Goal: Transaction & Acquisition: Purchase product/service

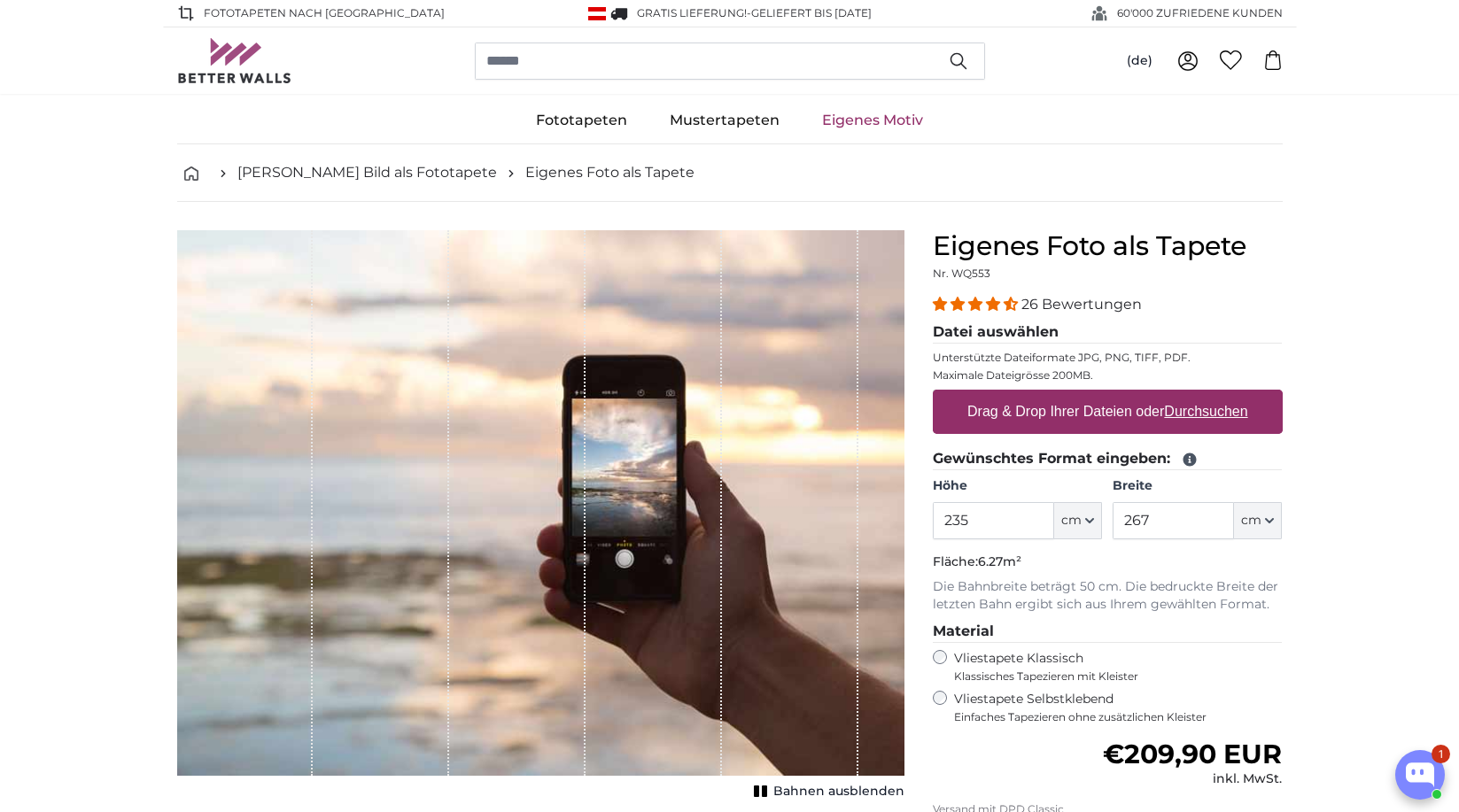
type input "235"
drag, startPoint x: 1154, startPoint y: 520, endPoint x: 1126, endPoint y: 527, distance: 28.9
click at [1126, 527] on input "267" at bounding box center [1174, 520] width 122 height 37
type input "135"
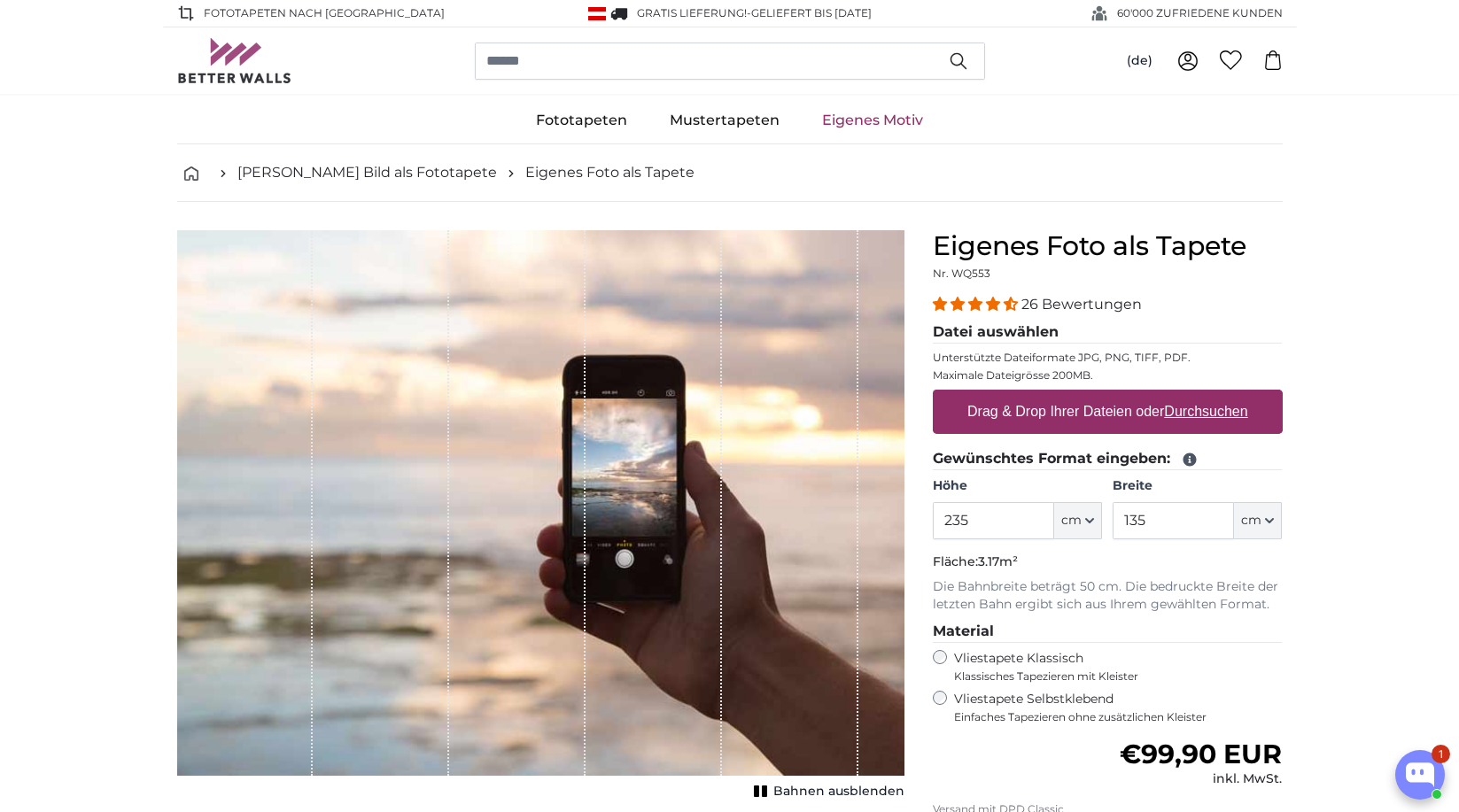
click at [1213, 405] on u "Durchsuchen" at bounding box center [1206, 411] width 84 height 15
click at [1213, 395] on input "Drag & Drop Ihrer Dateien oder Durchsuchen" at bounding box center [1107, 392] width 350 height 5
type input "**********"
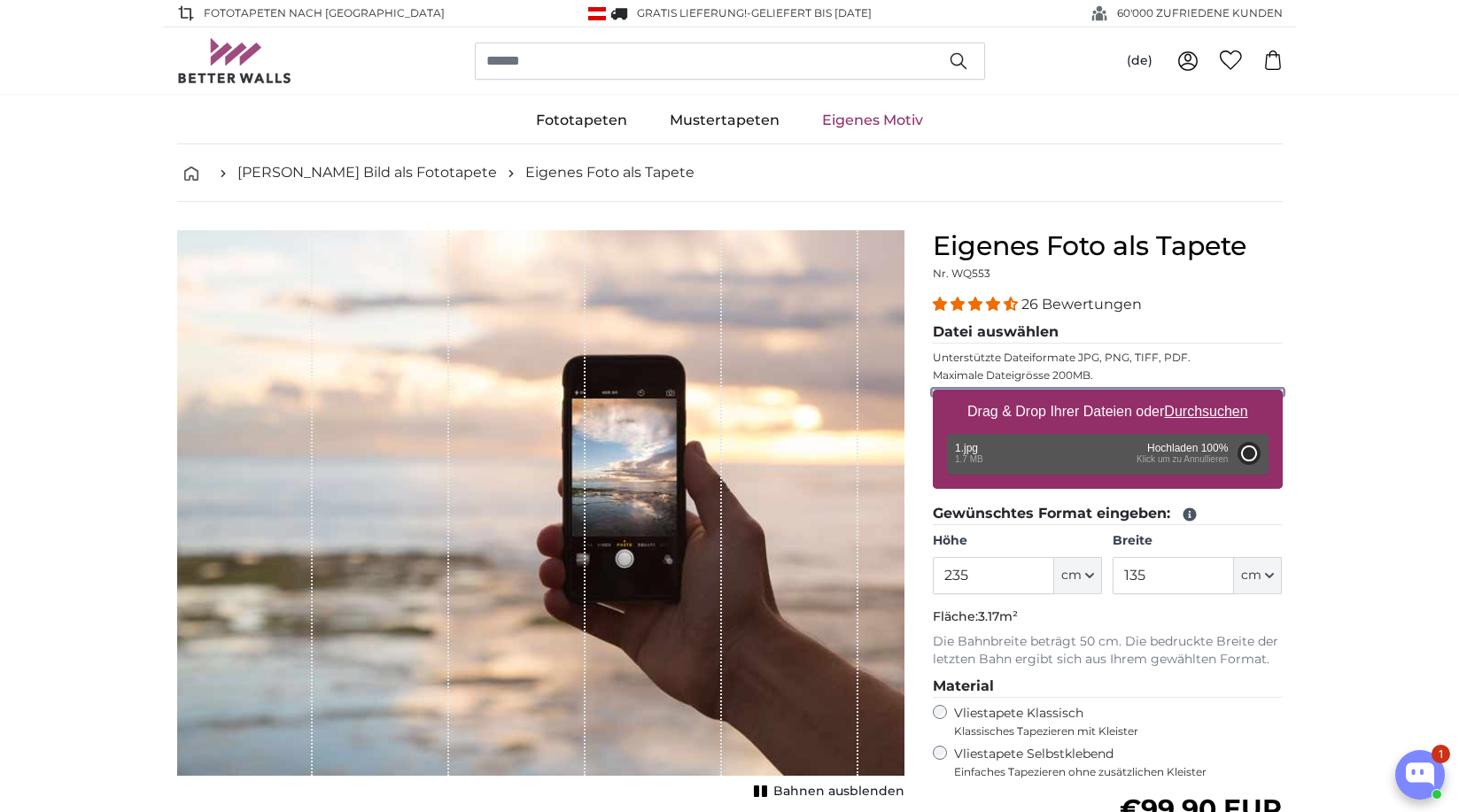
type input "139"
type input "308.6"
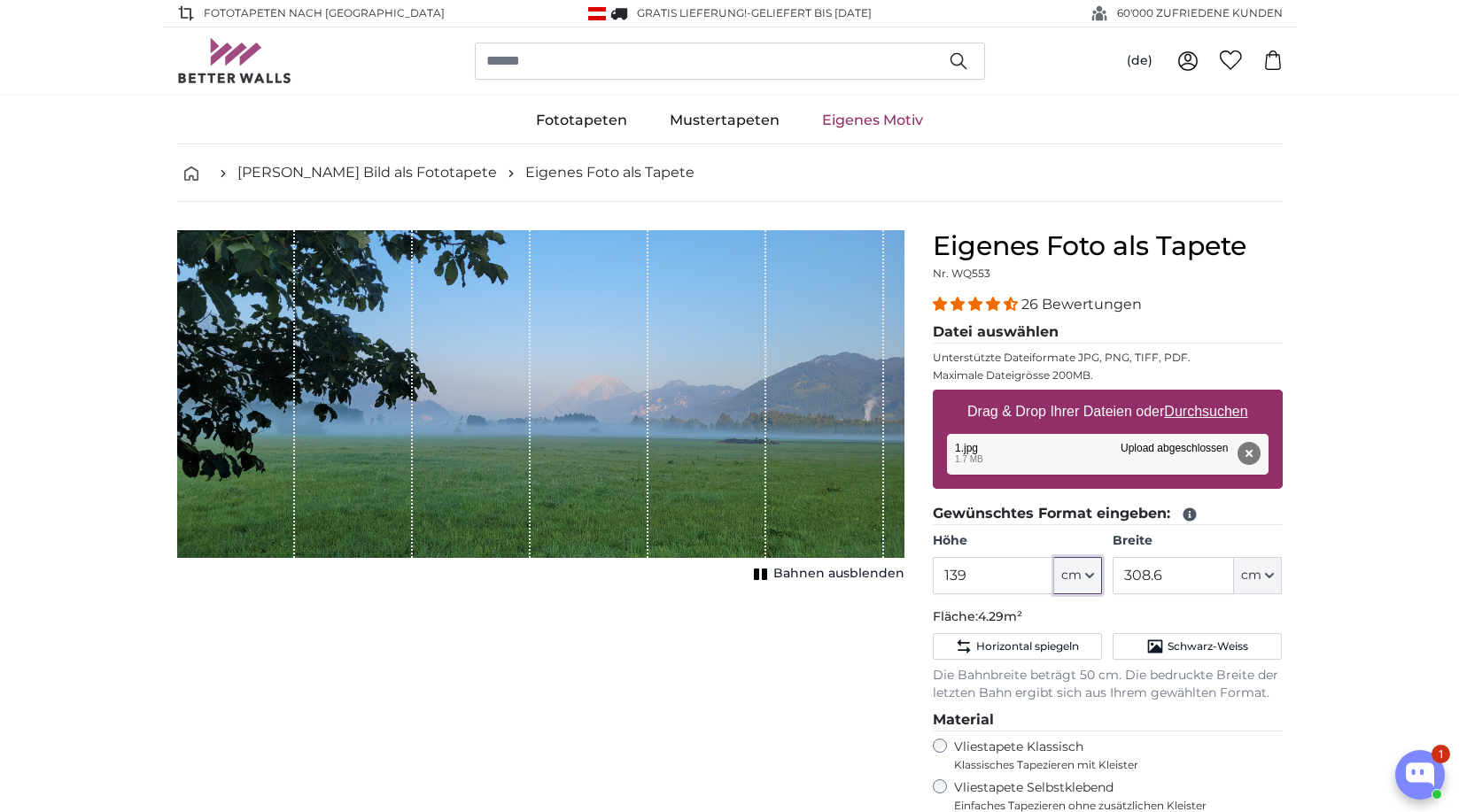
click at [1093, 577] on icon "button" at bounding box center [1090, 576] width 9 height 9
click at [979, 579] on input "139" at bounding box center [994, 575] width 122 height 37
drag, startPoint x: 980, startPoint y: 576, endPoint x: 915, endPoint y: 584, distance: 65.5
click at [933, 584] on input "139" at bounding box center [994, 575] width 122 height 37
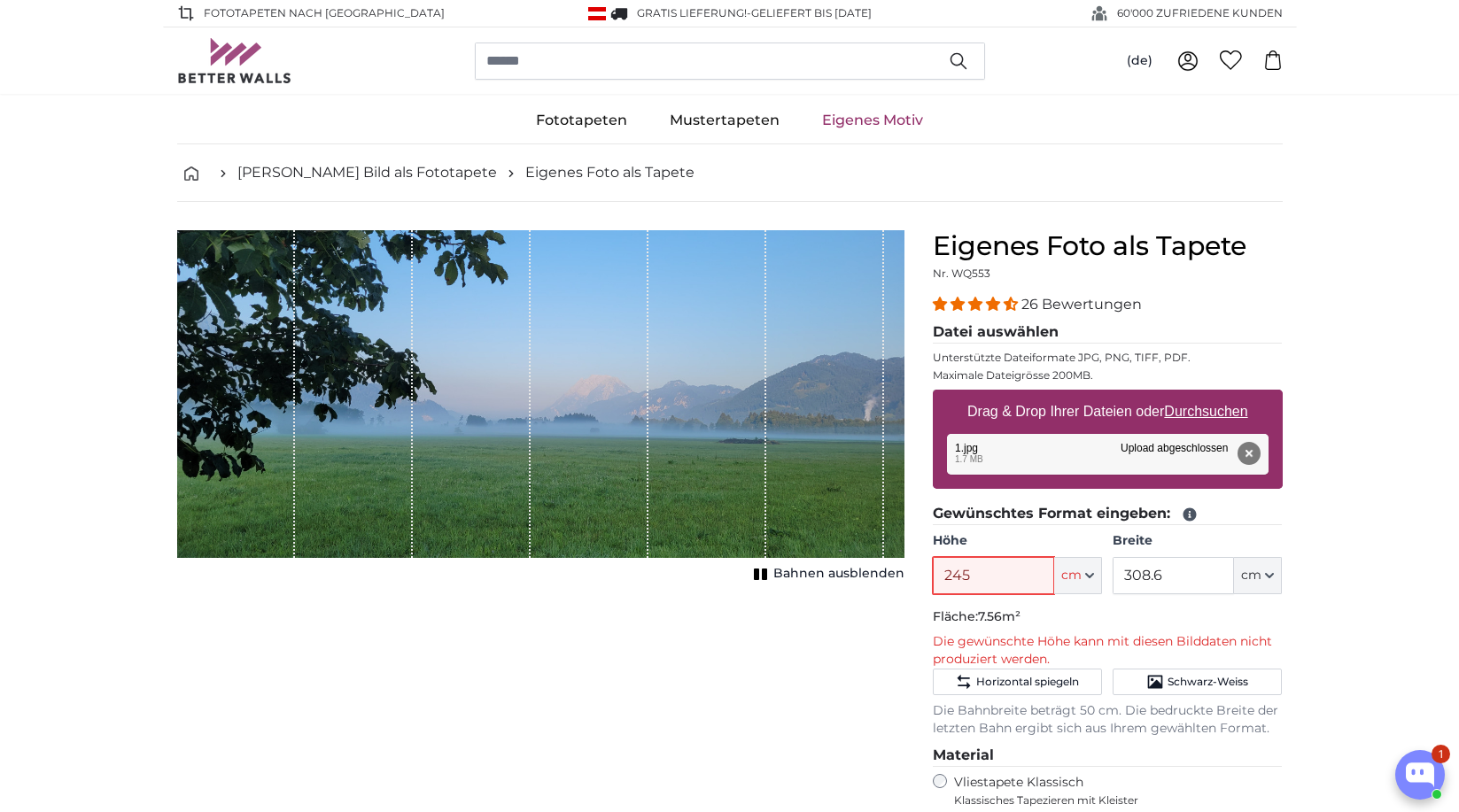
type input "245"
click at [561, 658] on div "Abbrechen Bild zuschneiden Bahnen ausblenden" at bounding box center [541, 691] width 756 height 922
click at [1197, 411] on u "Durchsuchen" at bounding box center [1206, 411] width 84 height 15
click at [1197, 395] on input "Drag & Drop Ihrer Dateien oder Durchsuchen" at bounding box center [1107, 392] width 350 height 5
type input "**********"
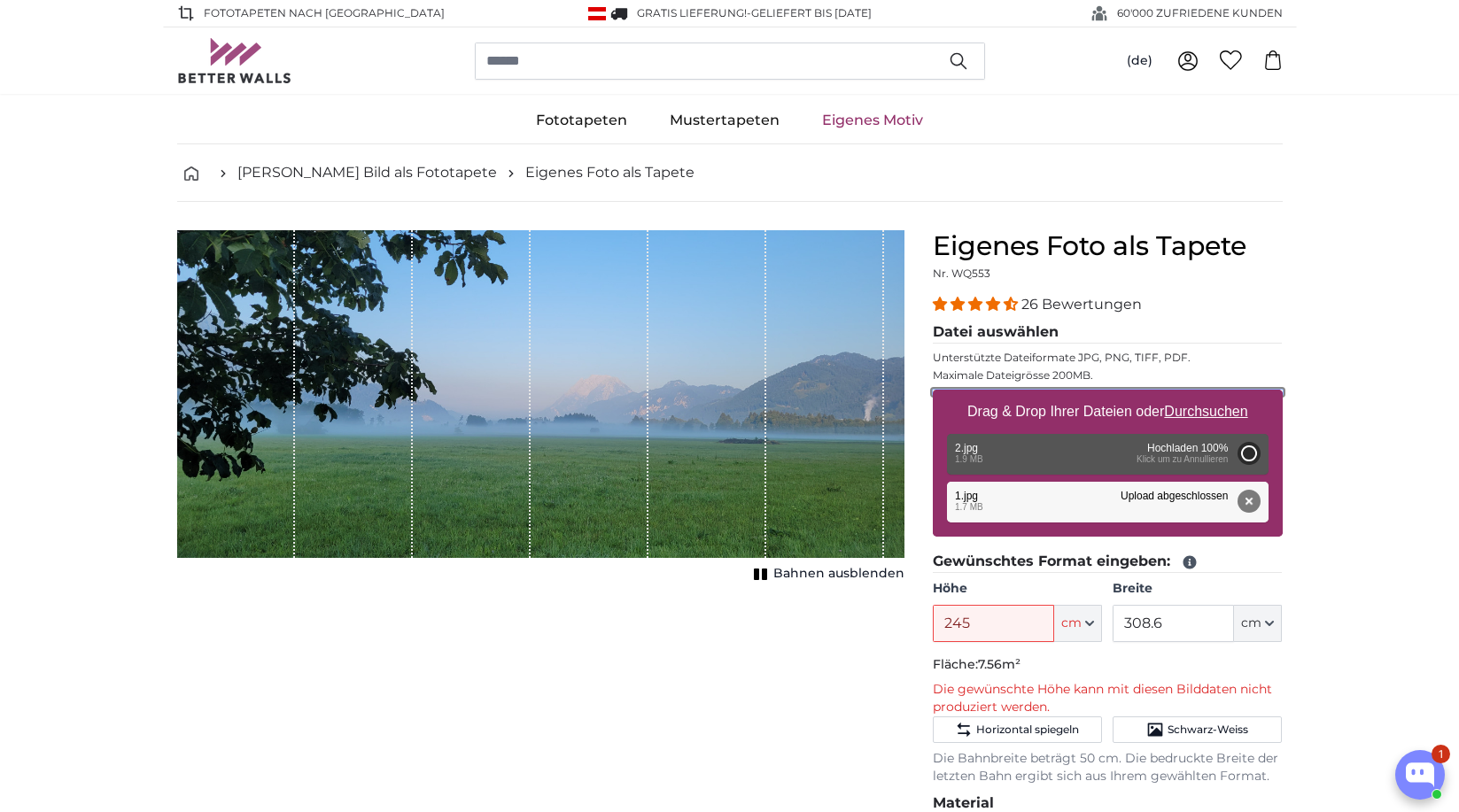
type input "200"
type input "90"
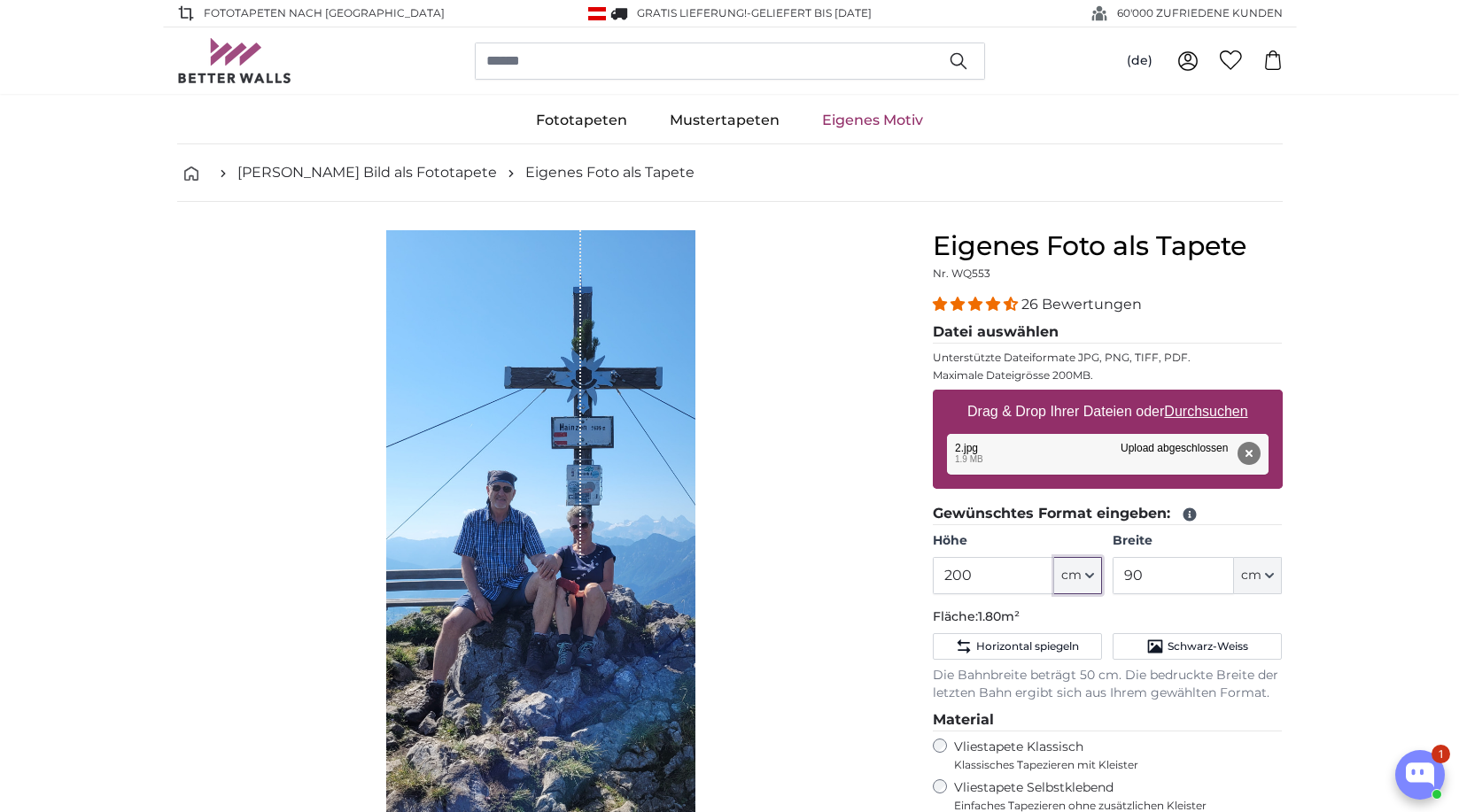
click at [1093, 576] on icon "button" at bounding box center [1090, 576] width 9 height 9
click at [1093, 574] on icon "button" at bounding box center [1089, 576] width 7 height 4
click at [1012, 573] on input "200" at bounding box center [994, 575] width 122 height 37
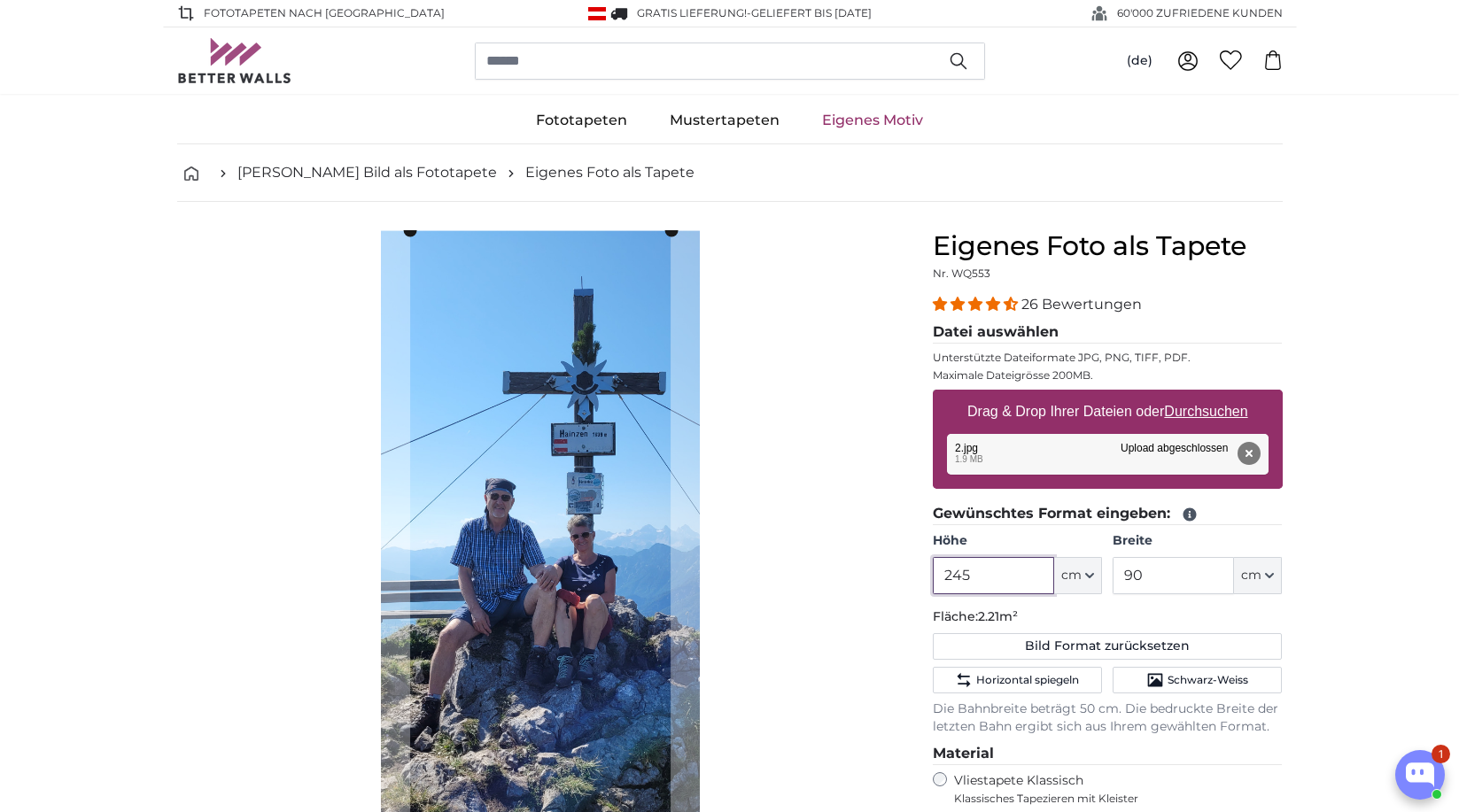
type input "245"
click at [1151, 576] on input "90" at bounding box center [1174, 575] width 122 height 37
type input "9"
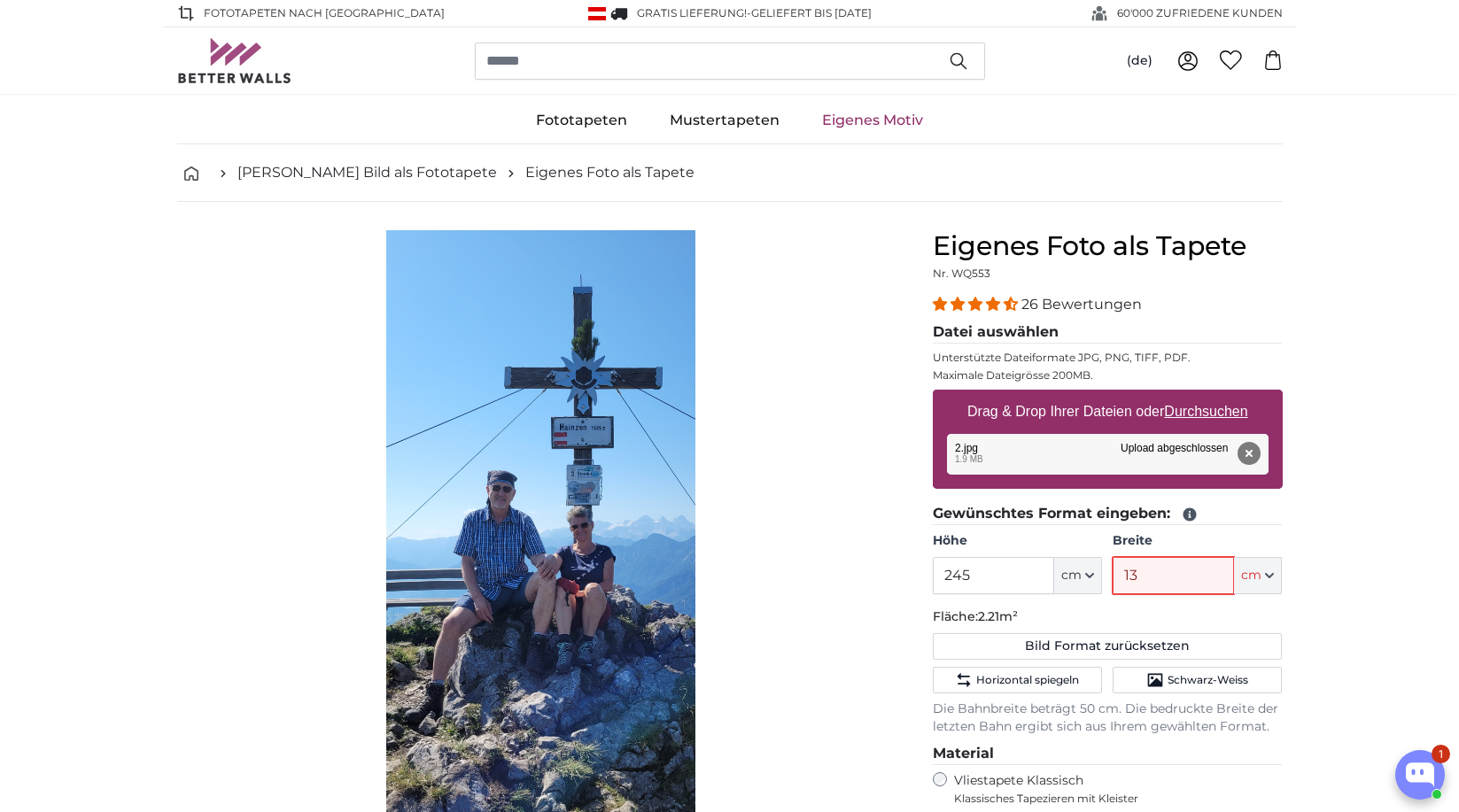
type input "135"
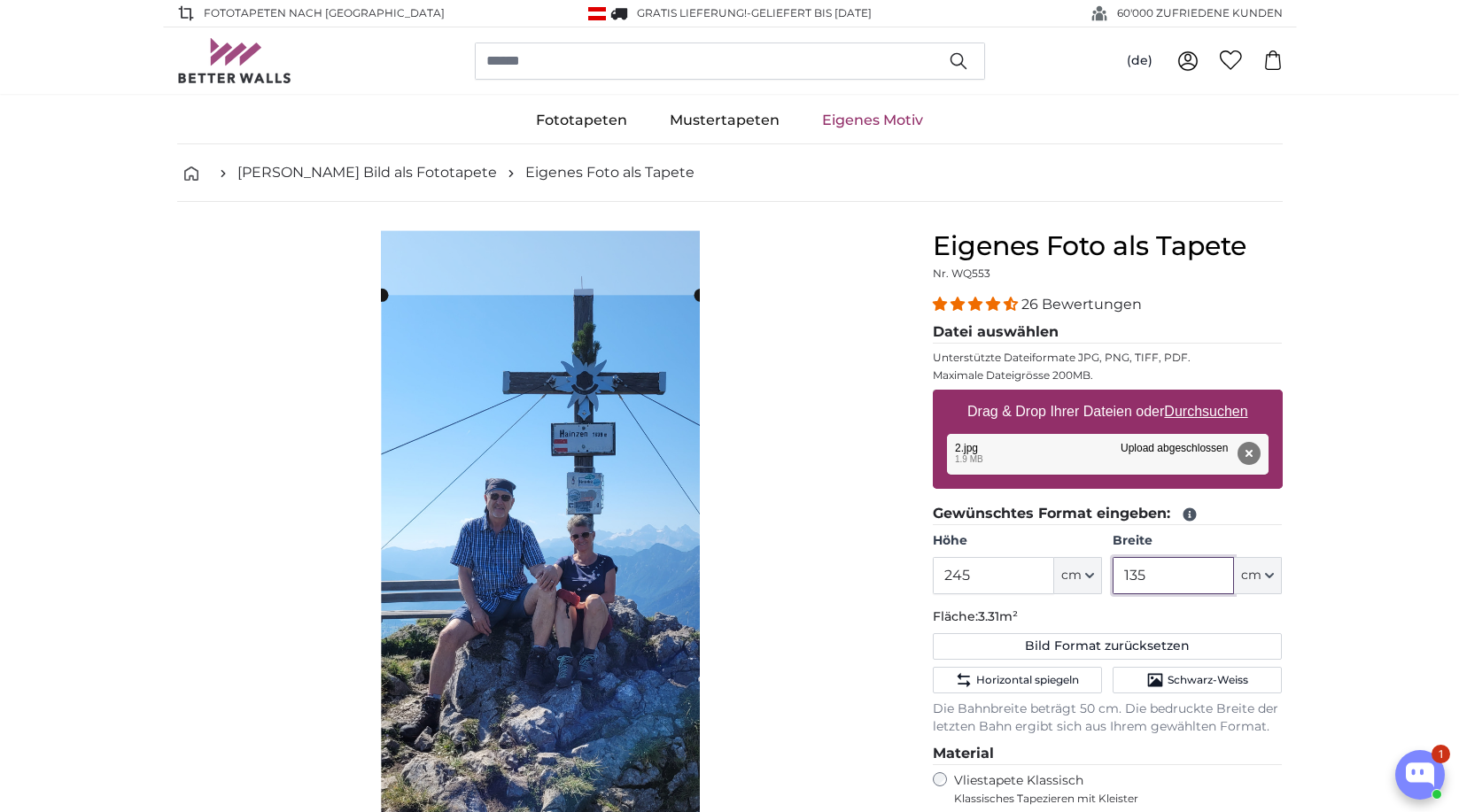
click at [0, 0] on slot at bounding box center [0, 0] width 0 height 0
click at [387, 296] on cropper-handle at bounding box center [381, 294] width 14 height 14
click at [0, 0] on slot at bounding box center [0, 0] width 0 height 0
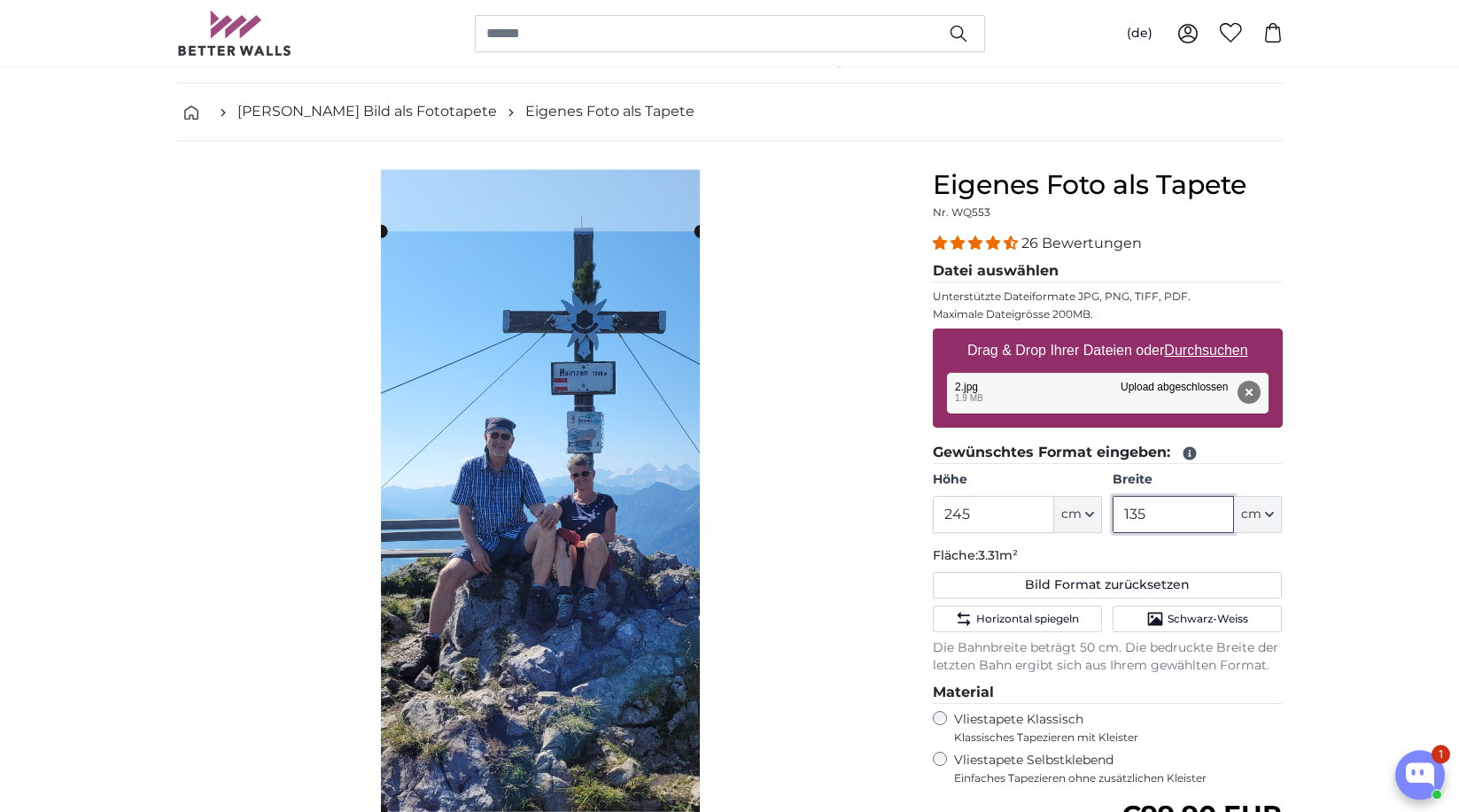
scroll to position [181, 0]
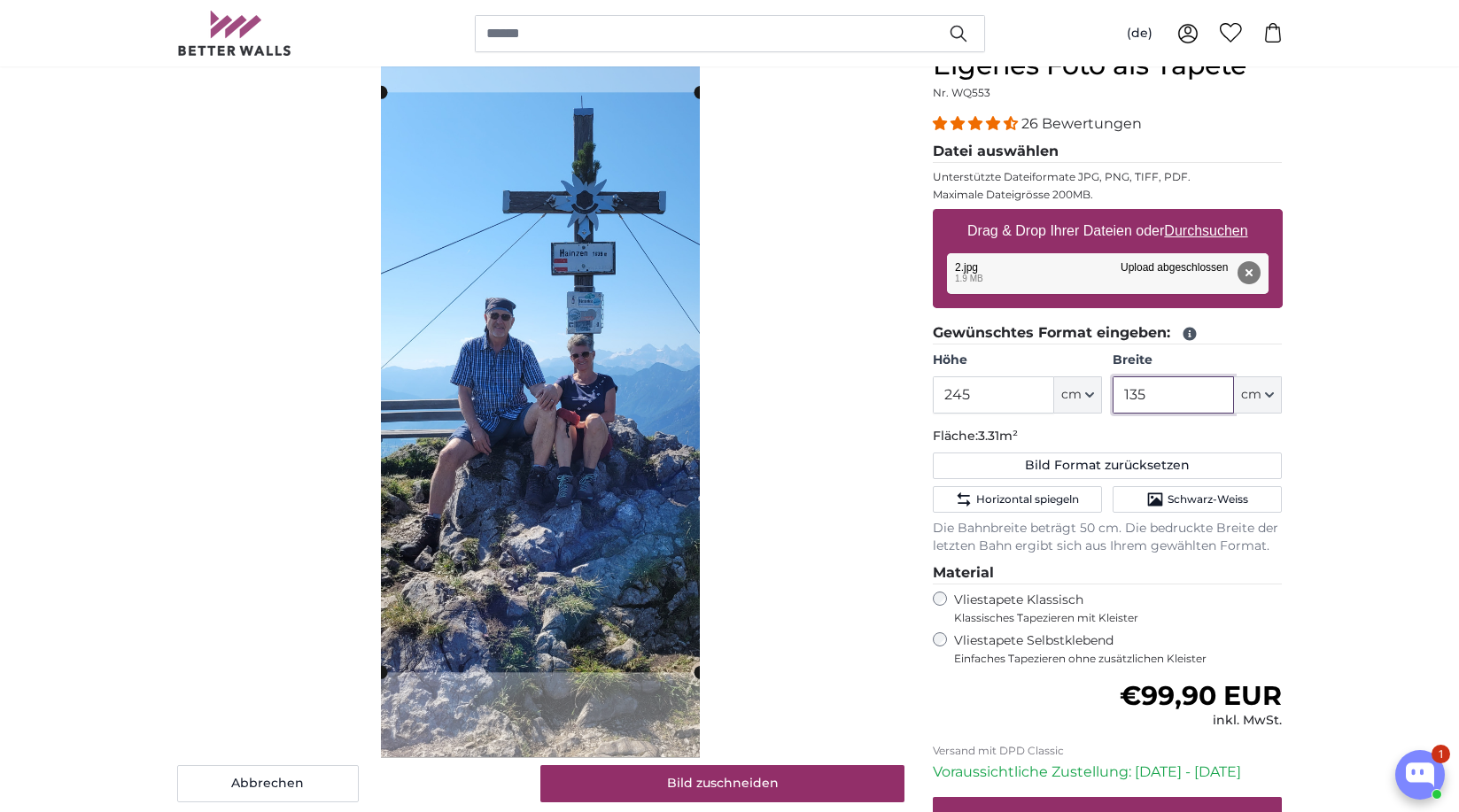
click at [595, 403] on cropper-handle at bounding box center [541, 381] width 320 height 580
type input "135"
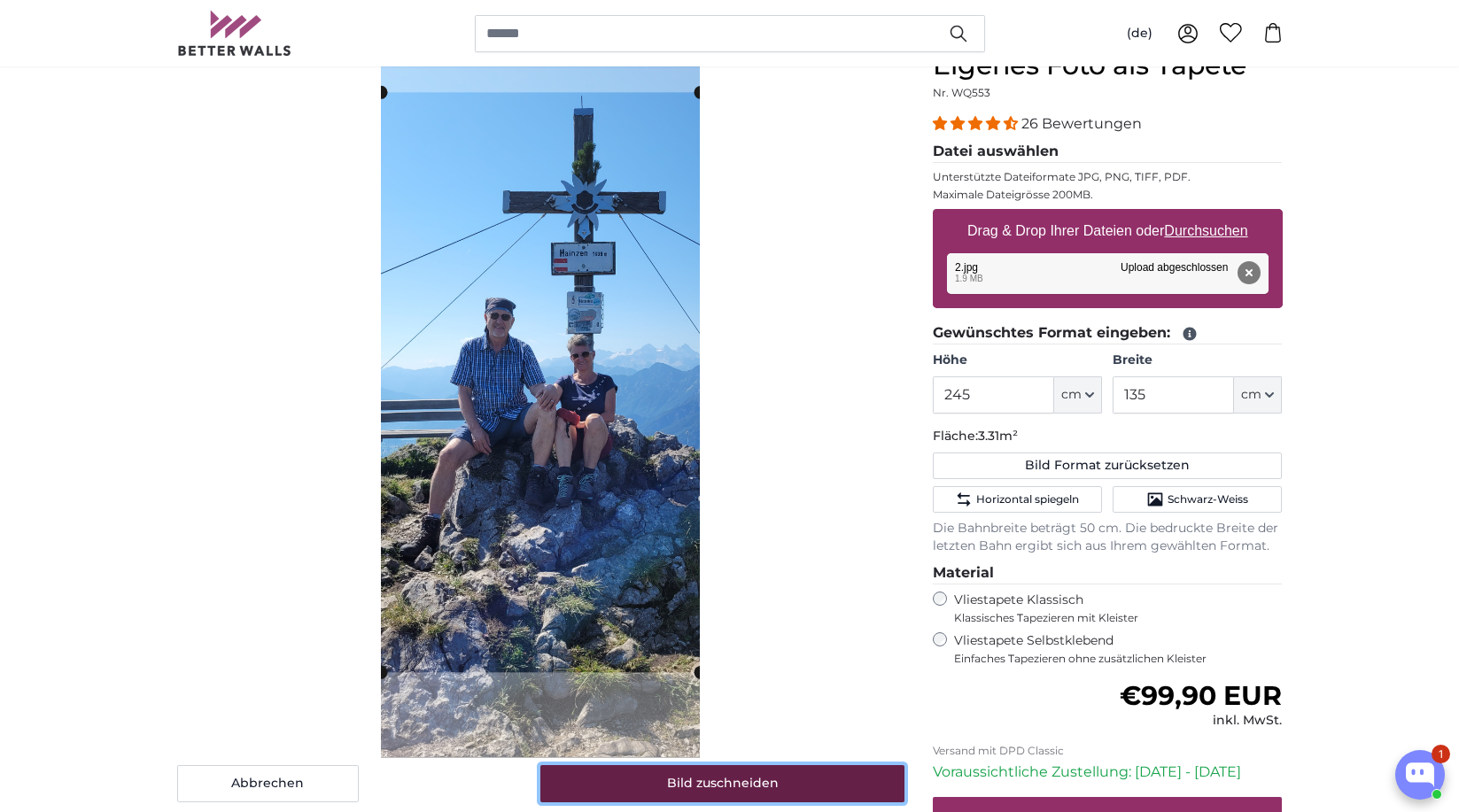
click at [760, 786] on button "Bild zuschneiden" at bounding box center [722, 783] width 364 height 37
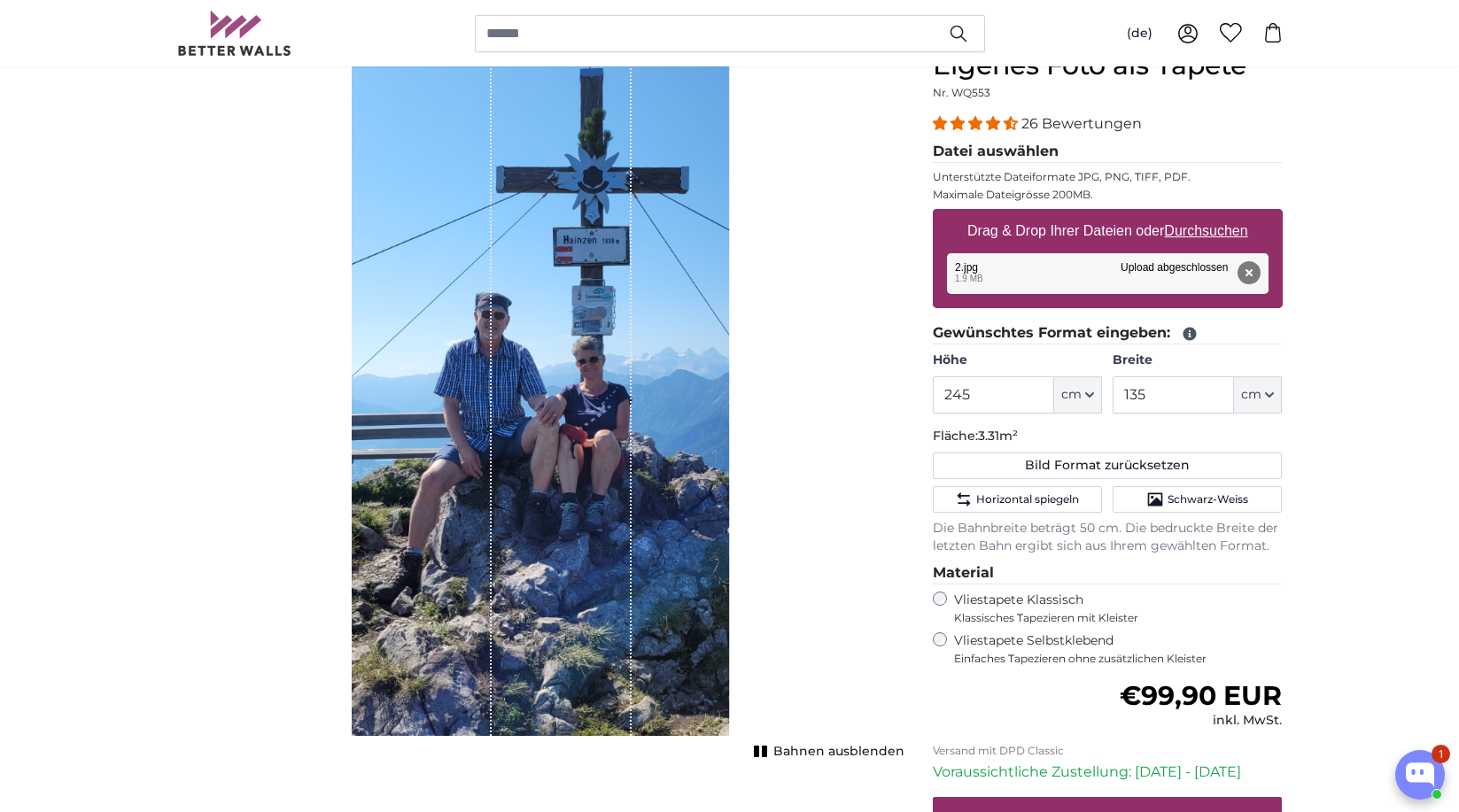
click at [797, 754] on span "Bahnen ausblenden" at bounding box center [839, 752] width 131 height 18
click at [828, 751] on span "Bahnen einblenden" at bounding box center [839, 752] width 130 height 18
click at [757, 500] on div "Bahnen ausblenden" at bounding box center [541, 404] width 728 height 708
click at [799, 750] on span "Bahnen ausblenden" at bounding box center [839, 752] width 131 height 18
click at [1220, 229] on u "Durchsuchen" at bounding box center [1206, 231] width 84 height 15
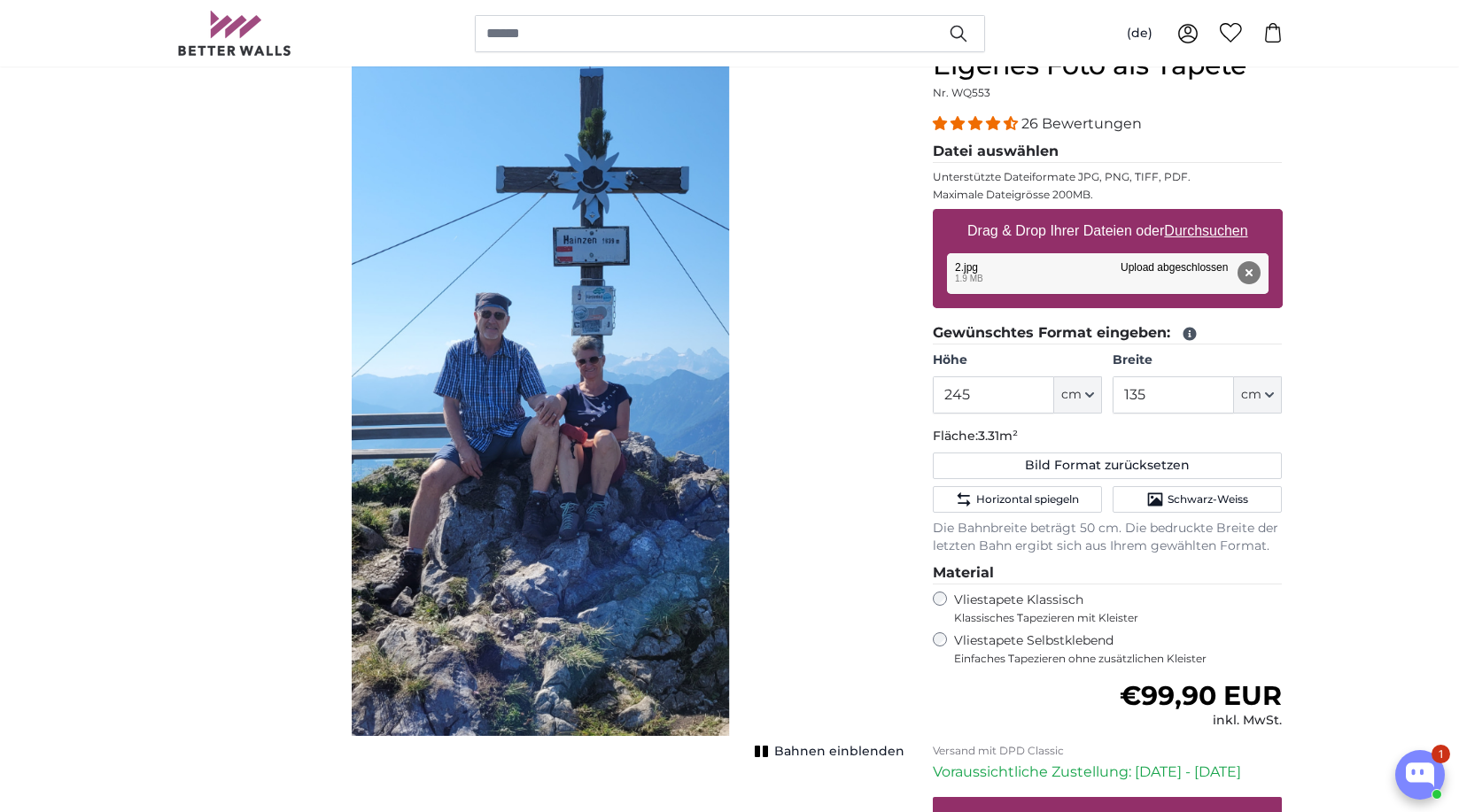
click at [1220, 214] on input "Drag & Drop Ihrer Dateien oder Durchsuchen" at bounding box center [1107, 212] width 350 height 5
type input "**********"
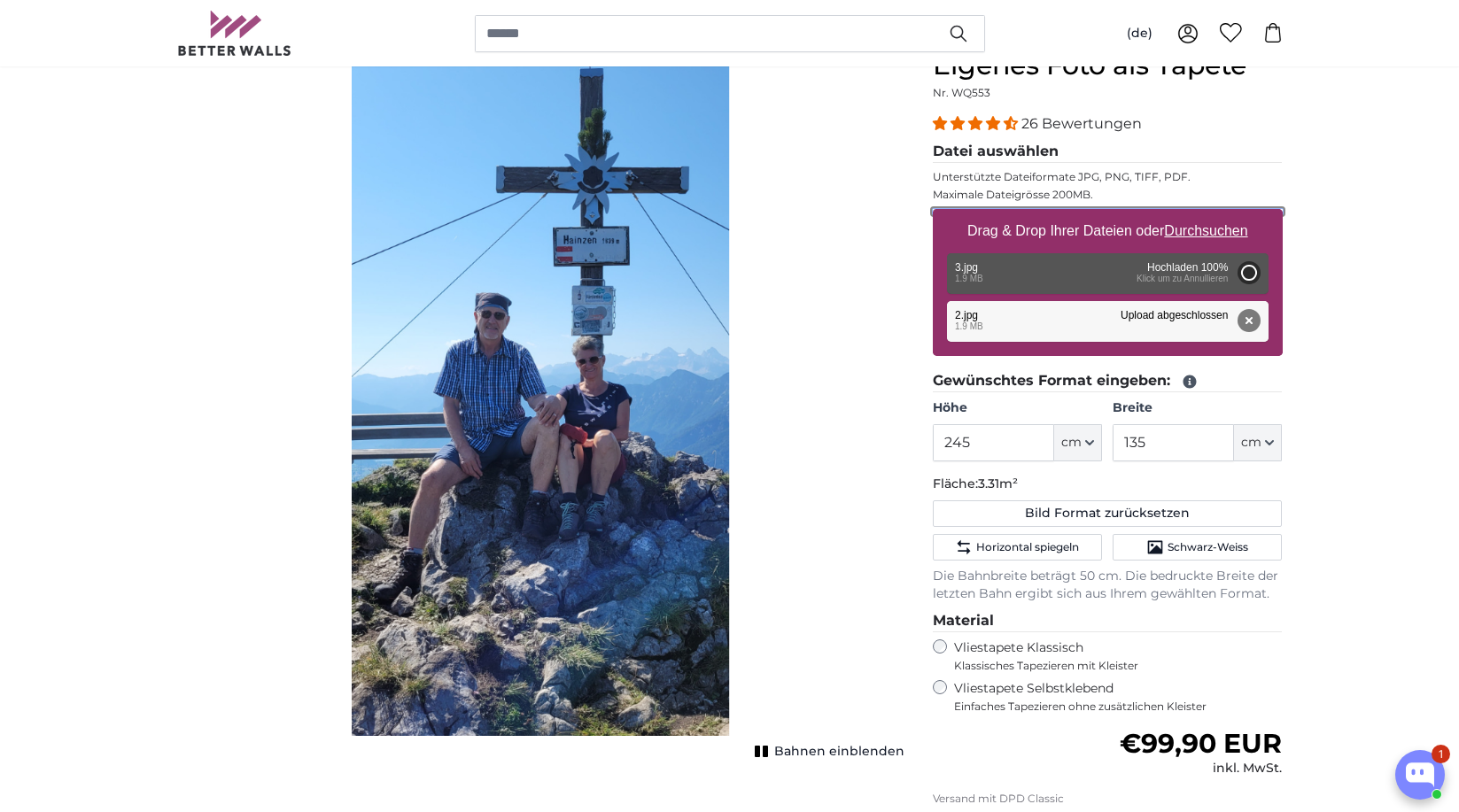
type input "200"
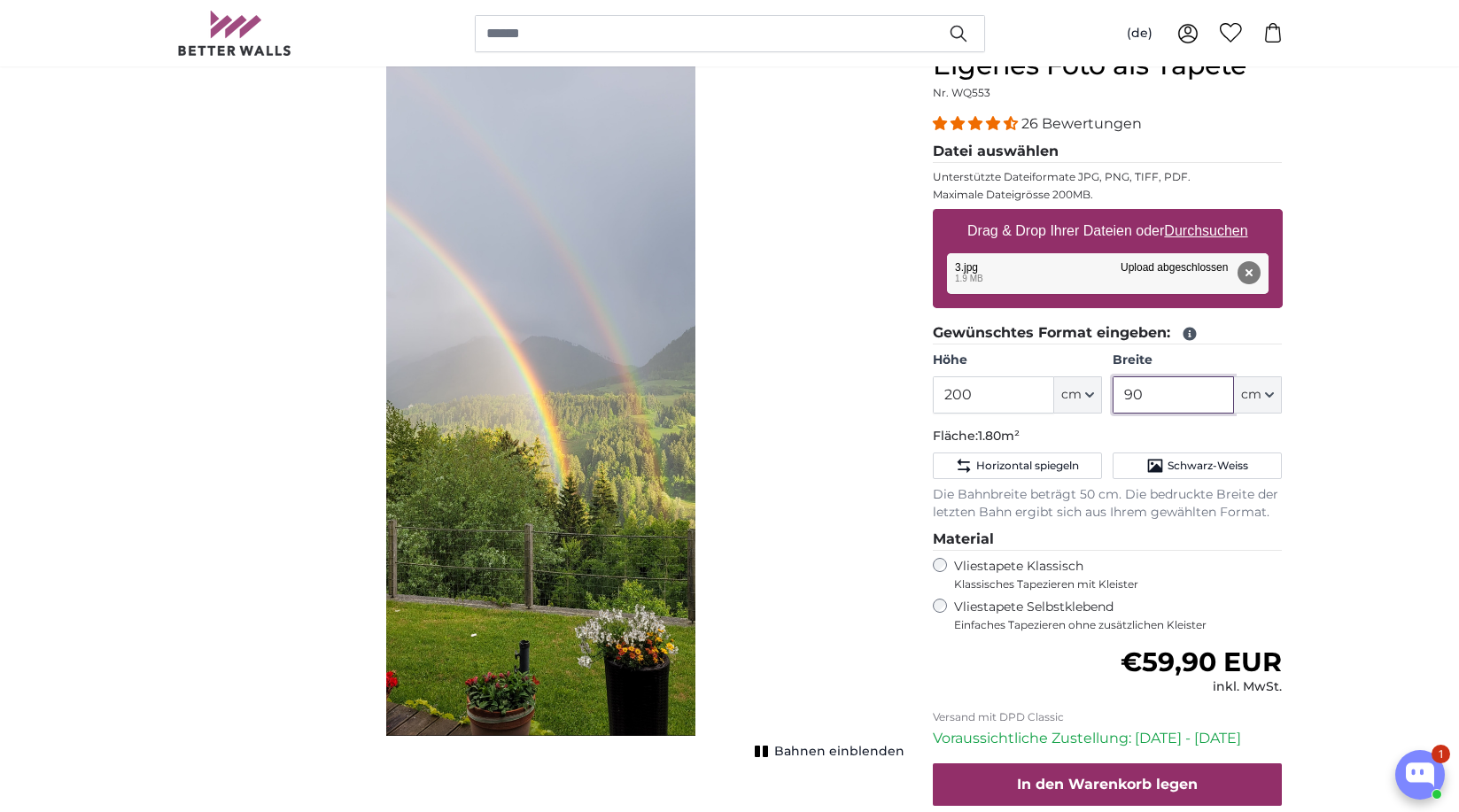
drag, startPoint x: 1169, startPoint y: 396, endPoint x: 1118, endPoint y: 398, distance: 51.0
click at [1118, 398] on input "90" at bounding box center [1174, 394] width 122 height 37
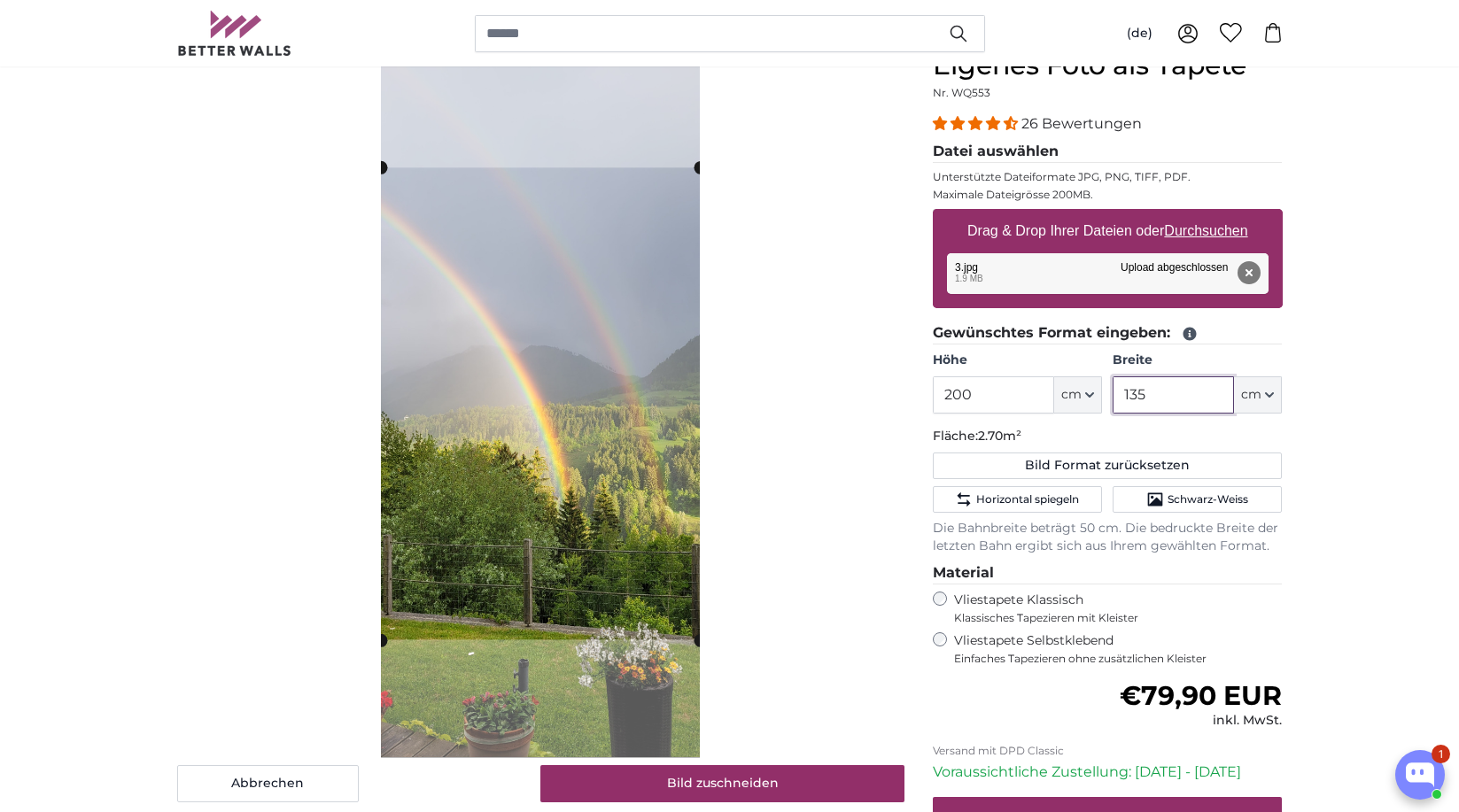
type input "135"
click at [987, 396] on input "200" at bounding box center [994, 394] width 122 height 37
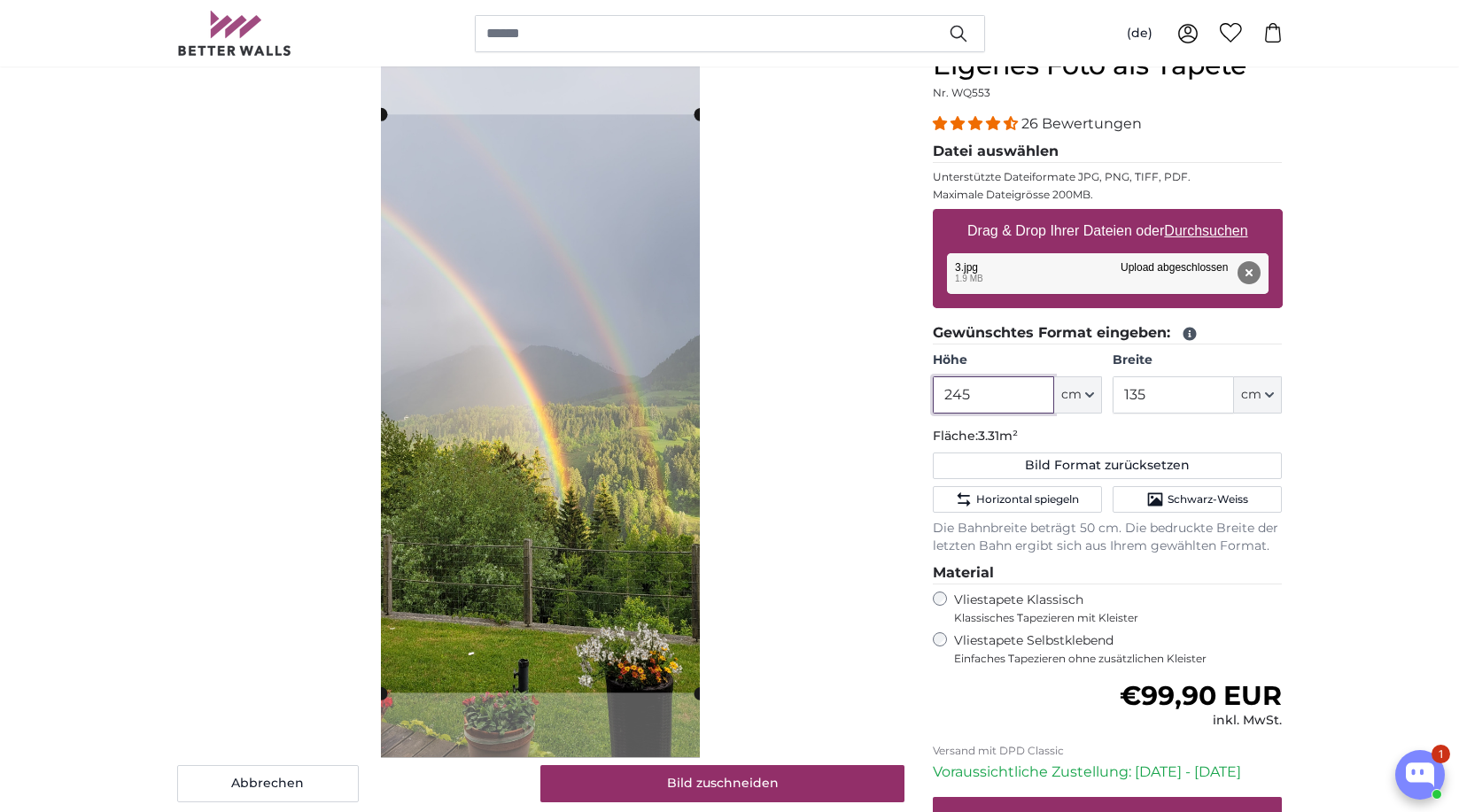
type input "245"
click at [844, 451] on div "Abbrechen Bild zuschneiden" at bounding box center [541, 426] width 728 height 753
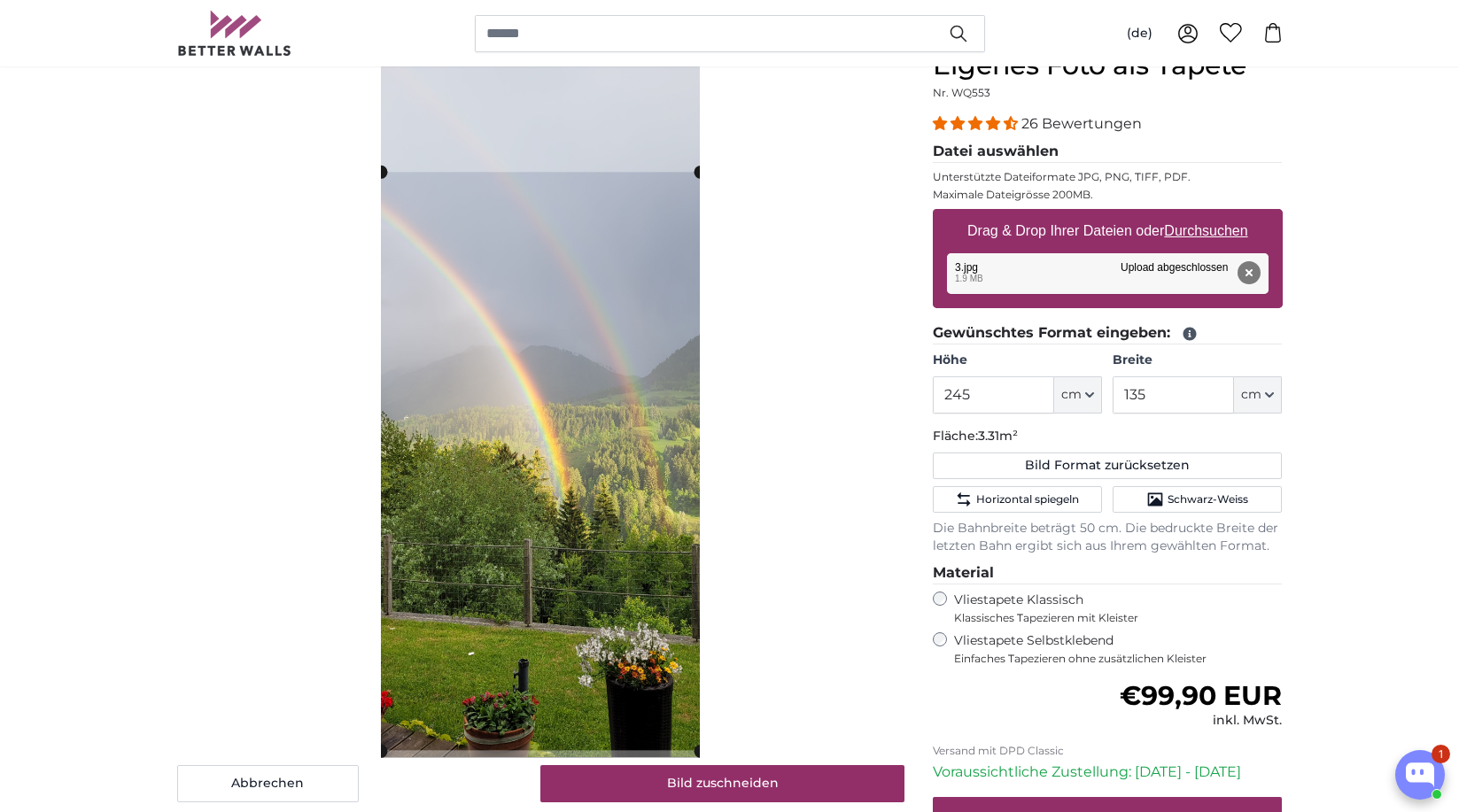
click at [592, 530] on cropper-handle at bounding box center [540, 460] width 319 height 579
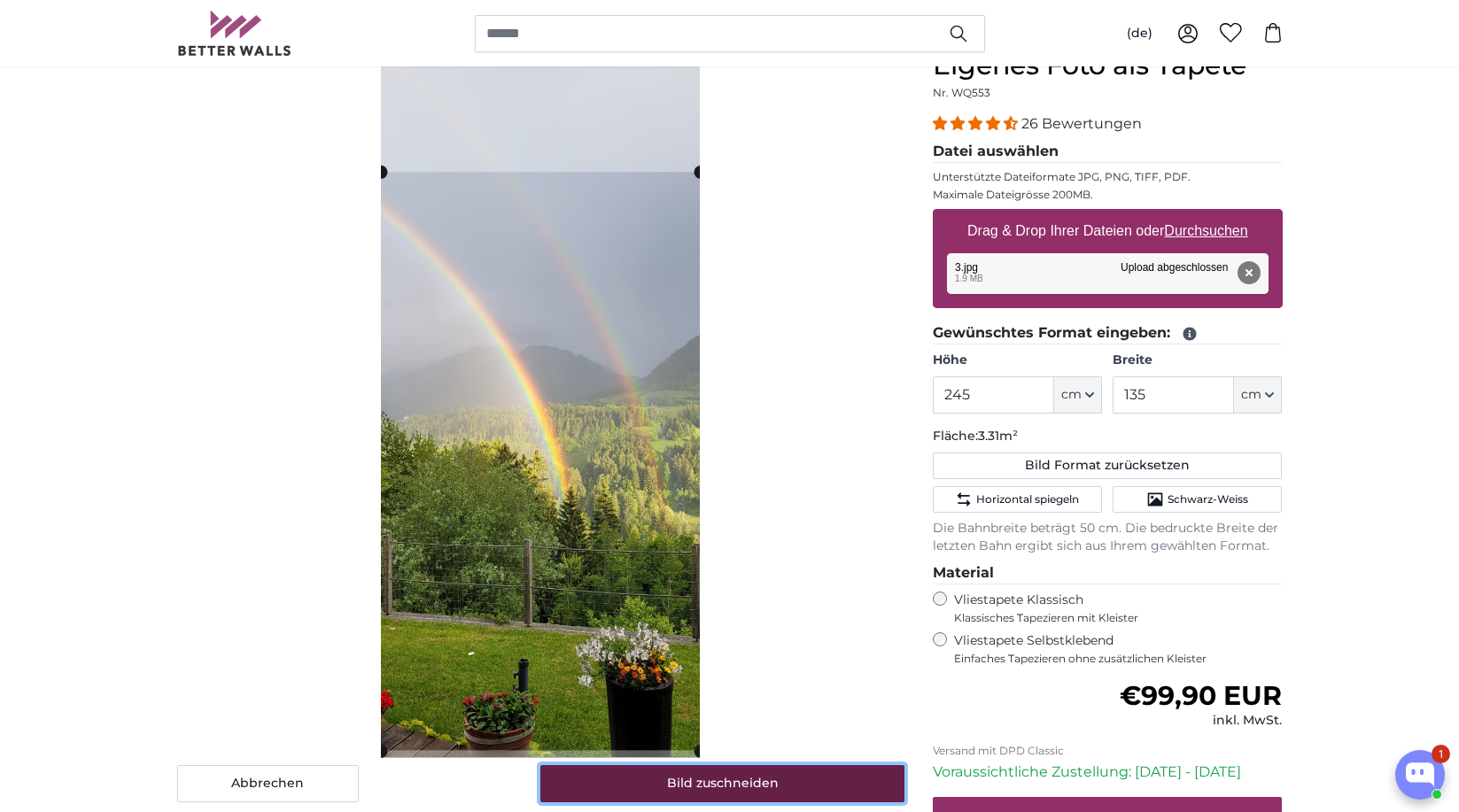
click at [765, 796] on button "Bild zuschneiden" at bounding box center [722, 783] width 364 height 37
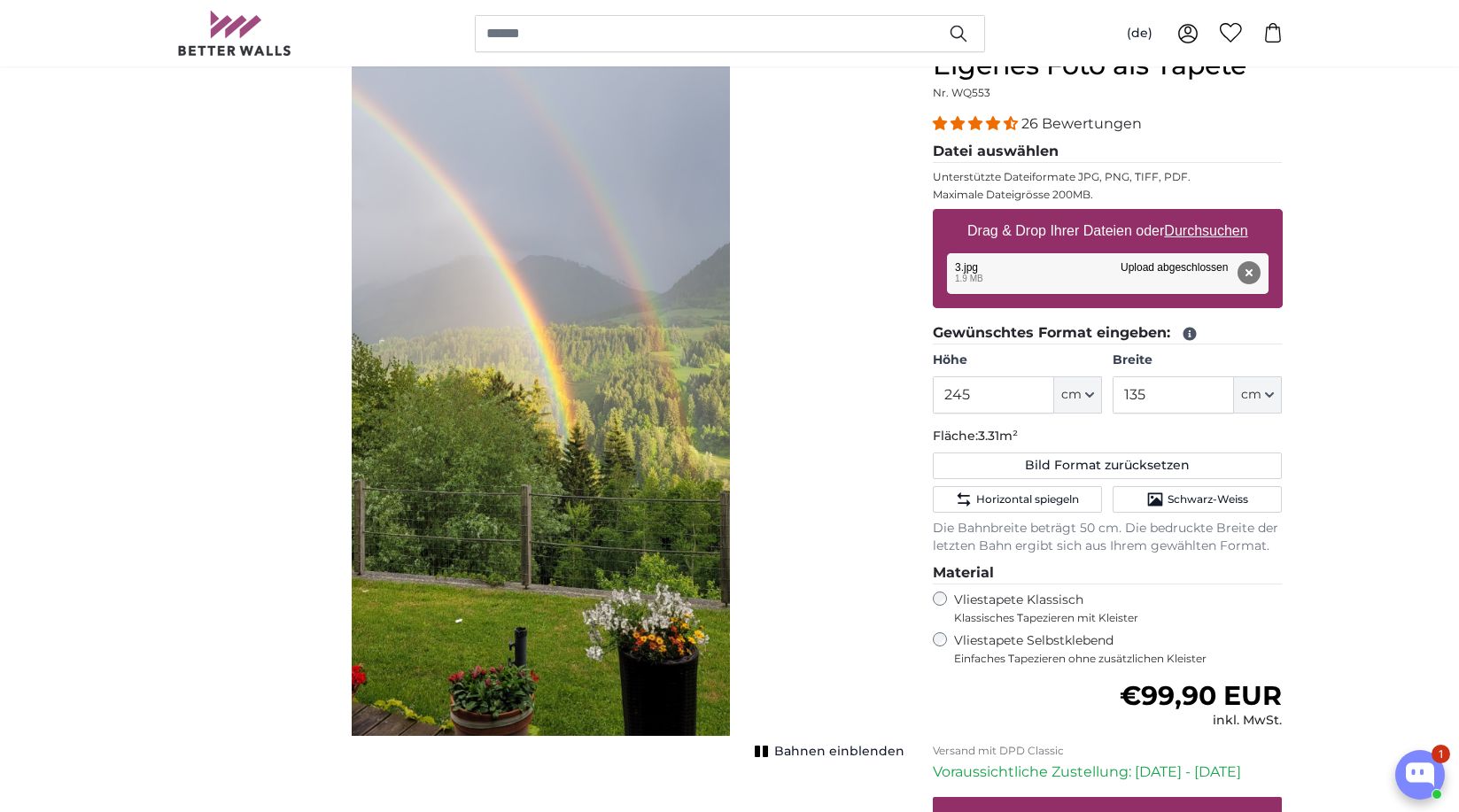
click at [1192, 233] on u "Durchsuchen" at bounding box center [1206, 231] width 84 height 15
click at [1192, 214] on input "Drag & Drop Ihrer Dateien oder Durchsuchen" at bounding box center [1107, 212] width 350 height 5
type input "**********"
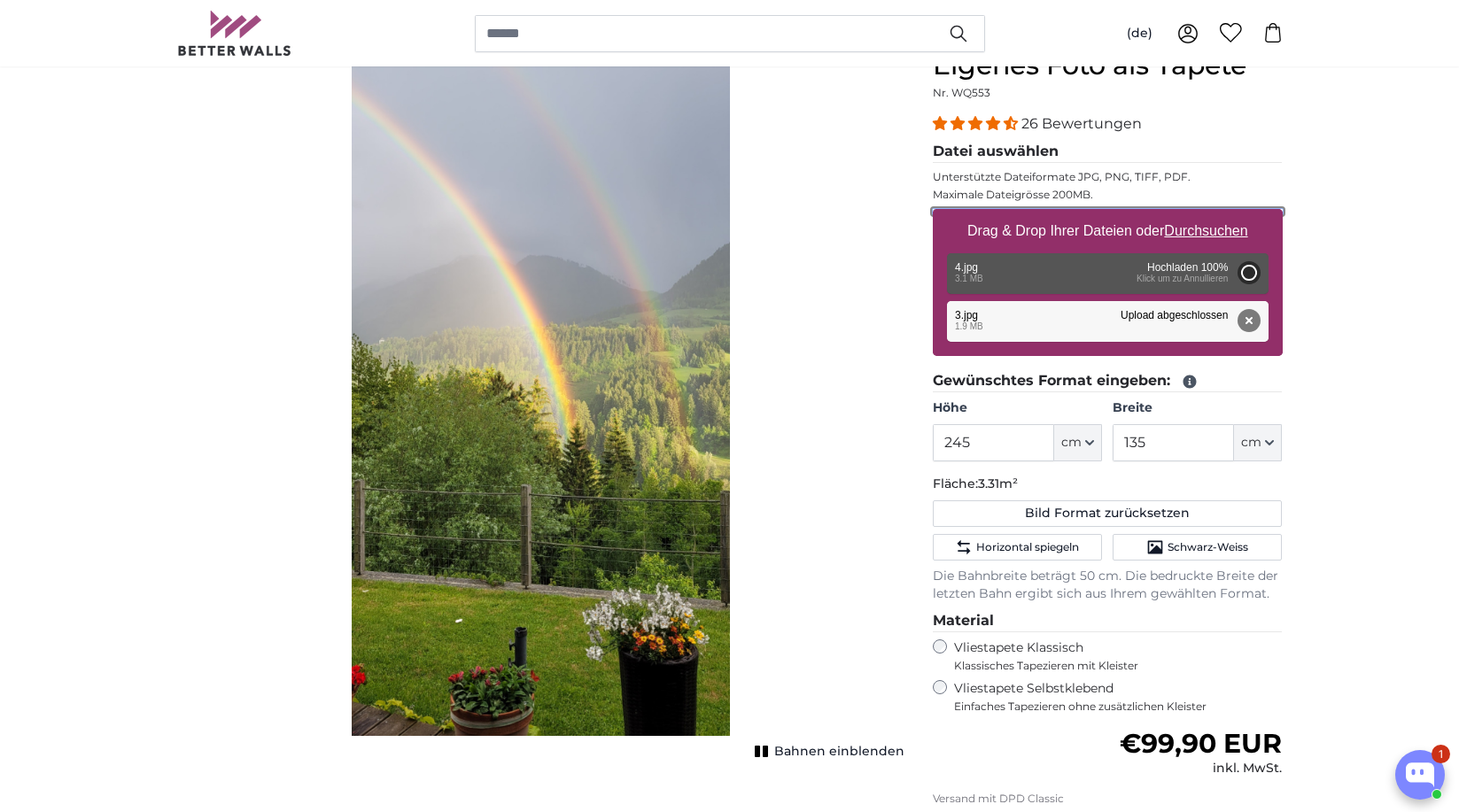
type input "200"
type input "90"
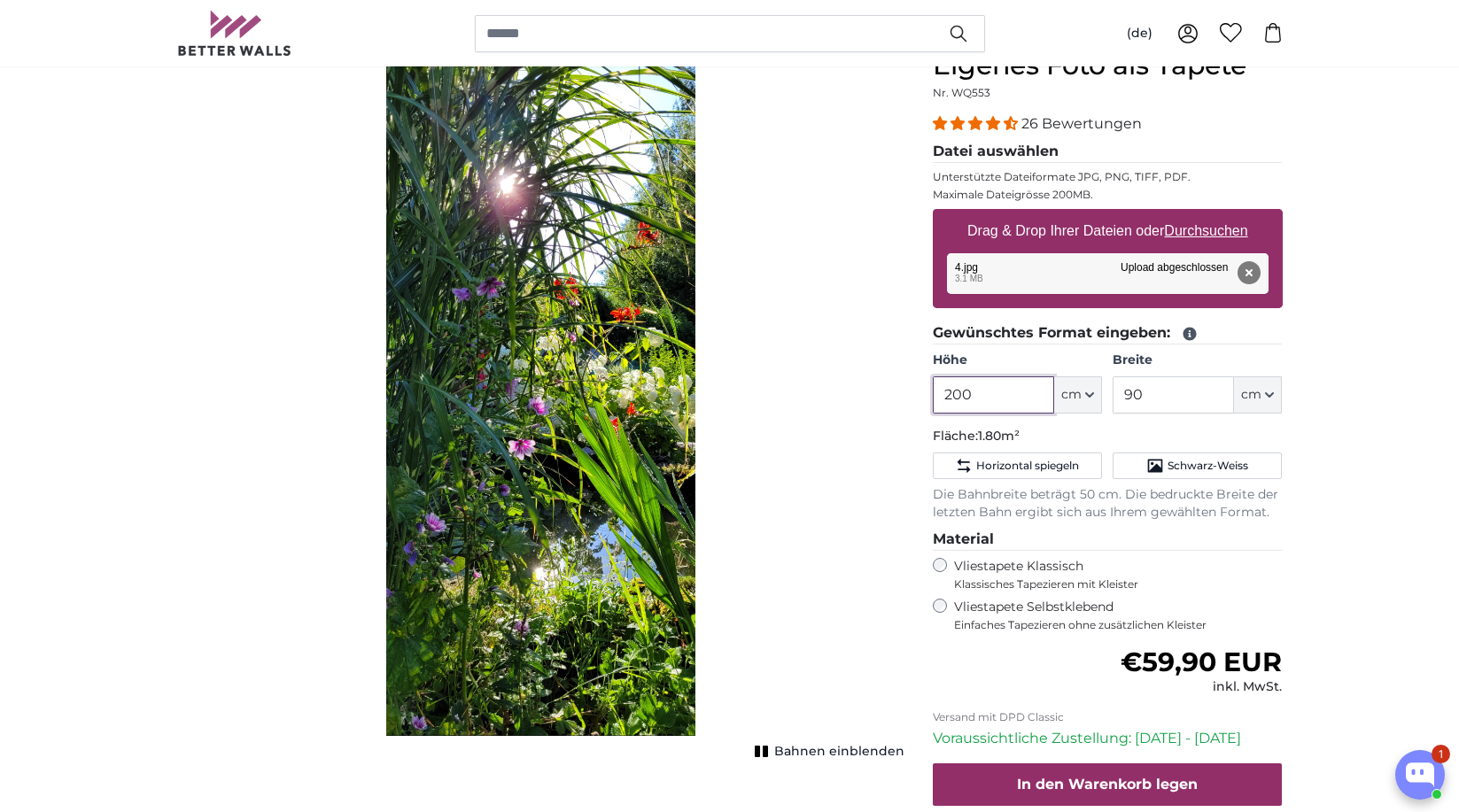
click at [988, 395] on input "200" at bounding box center [994, 394] width 122 height 37
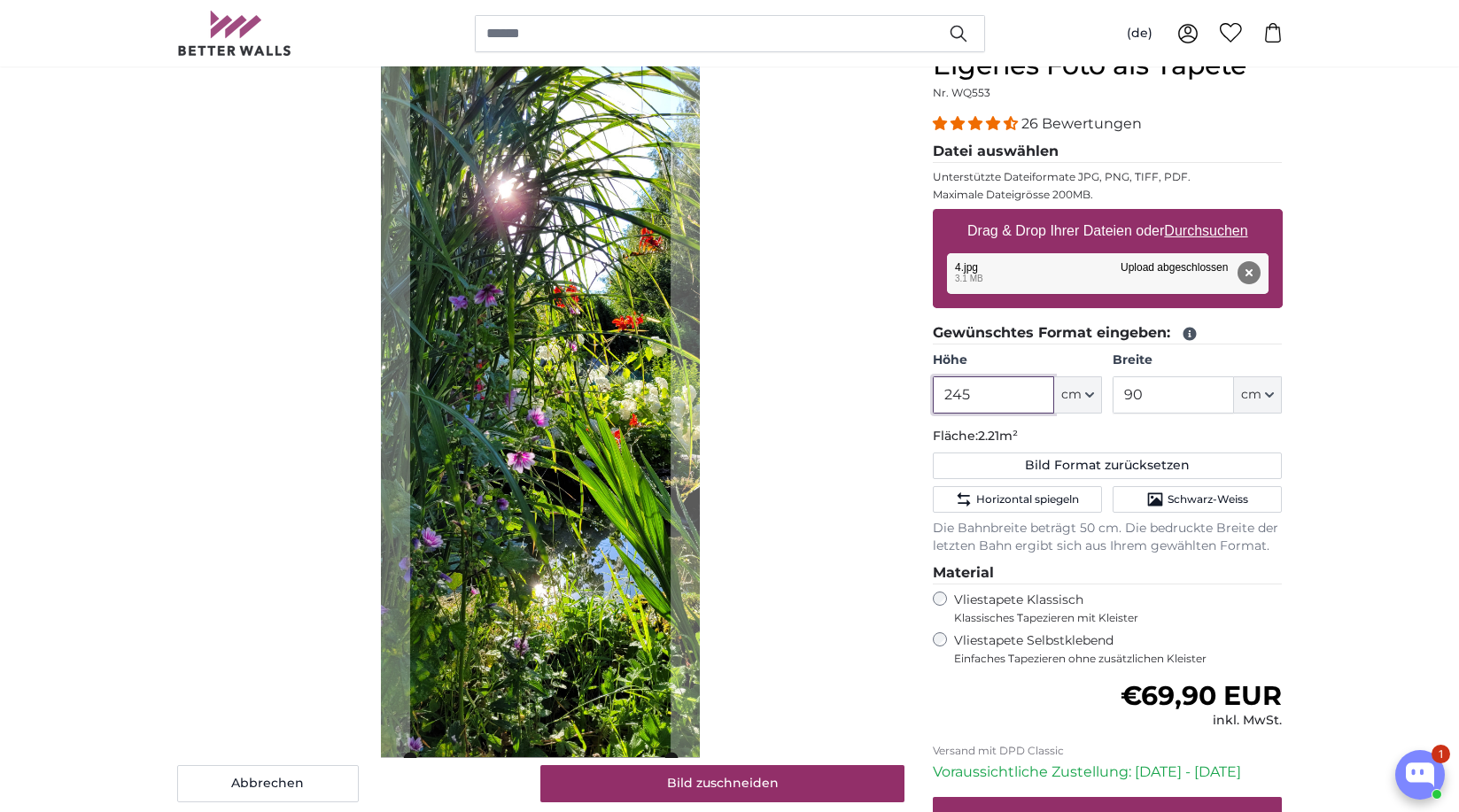
type input "245"
click at [1154, 402] on input "90" at bounding box center [1174, 394] width 122 height 37
type input "9"
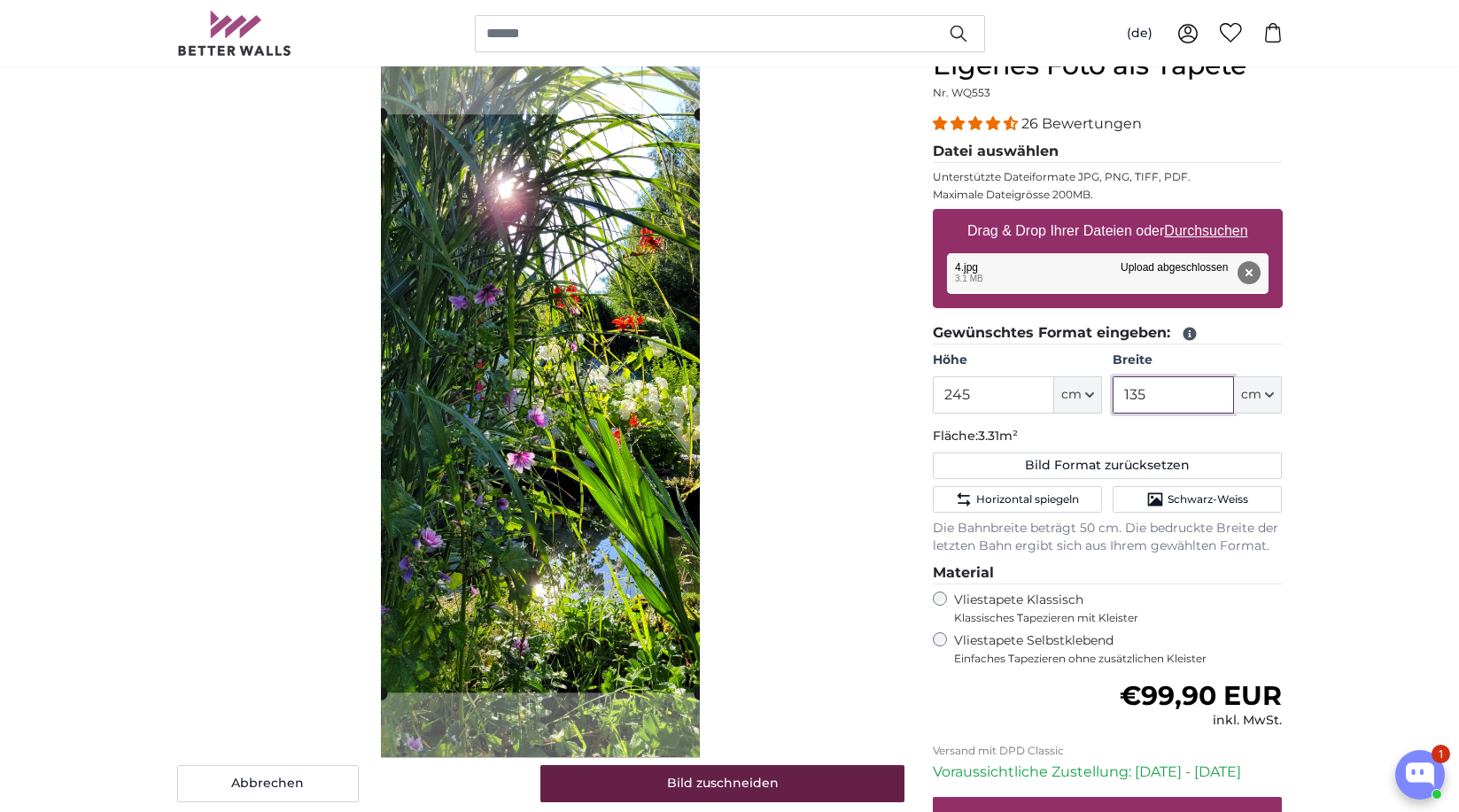
type input "135"
click at [730, 780] on button "Bild zuschneiden" at bounding box center [722, 783] width 364 height 37
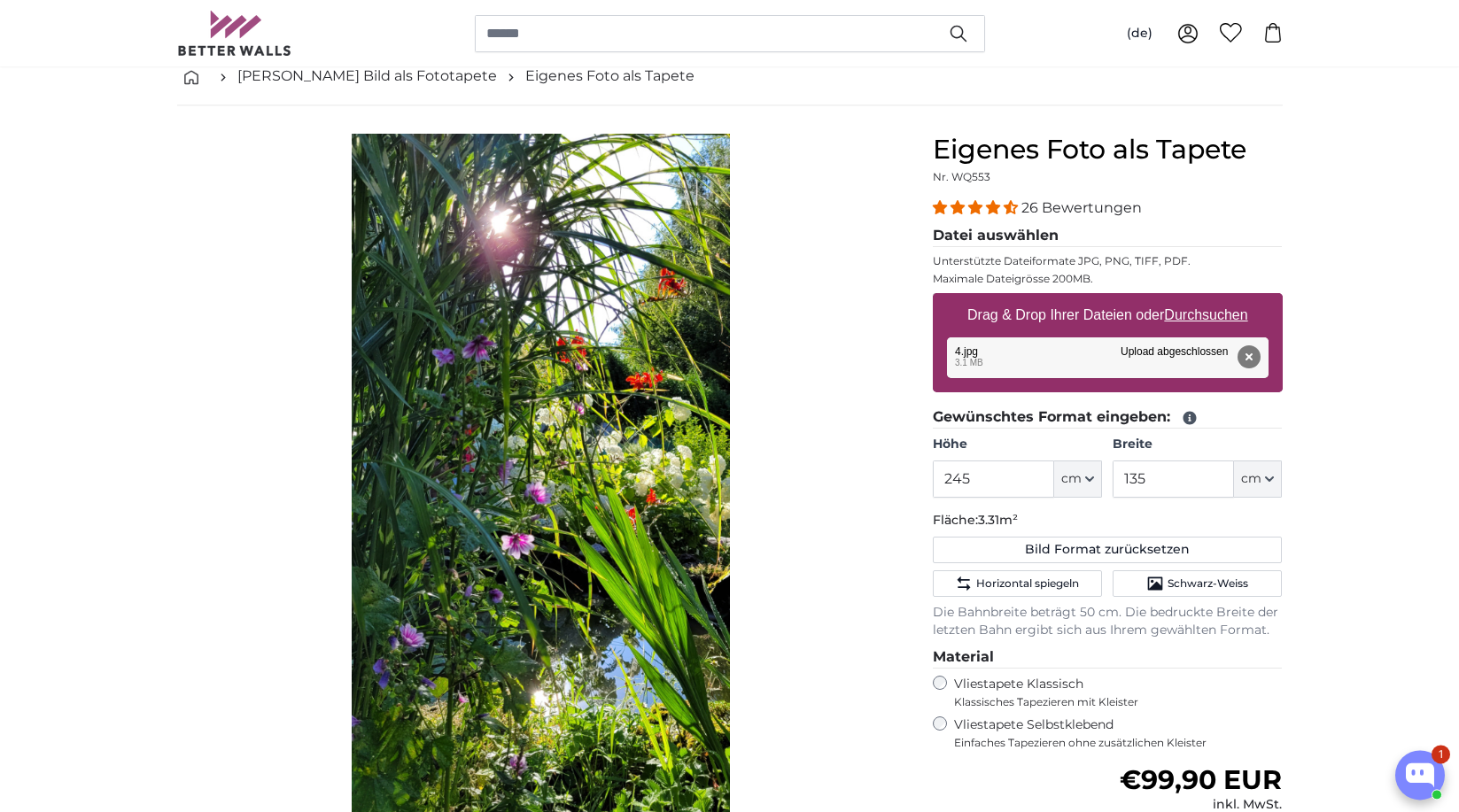
scroll to position [181, 0]
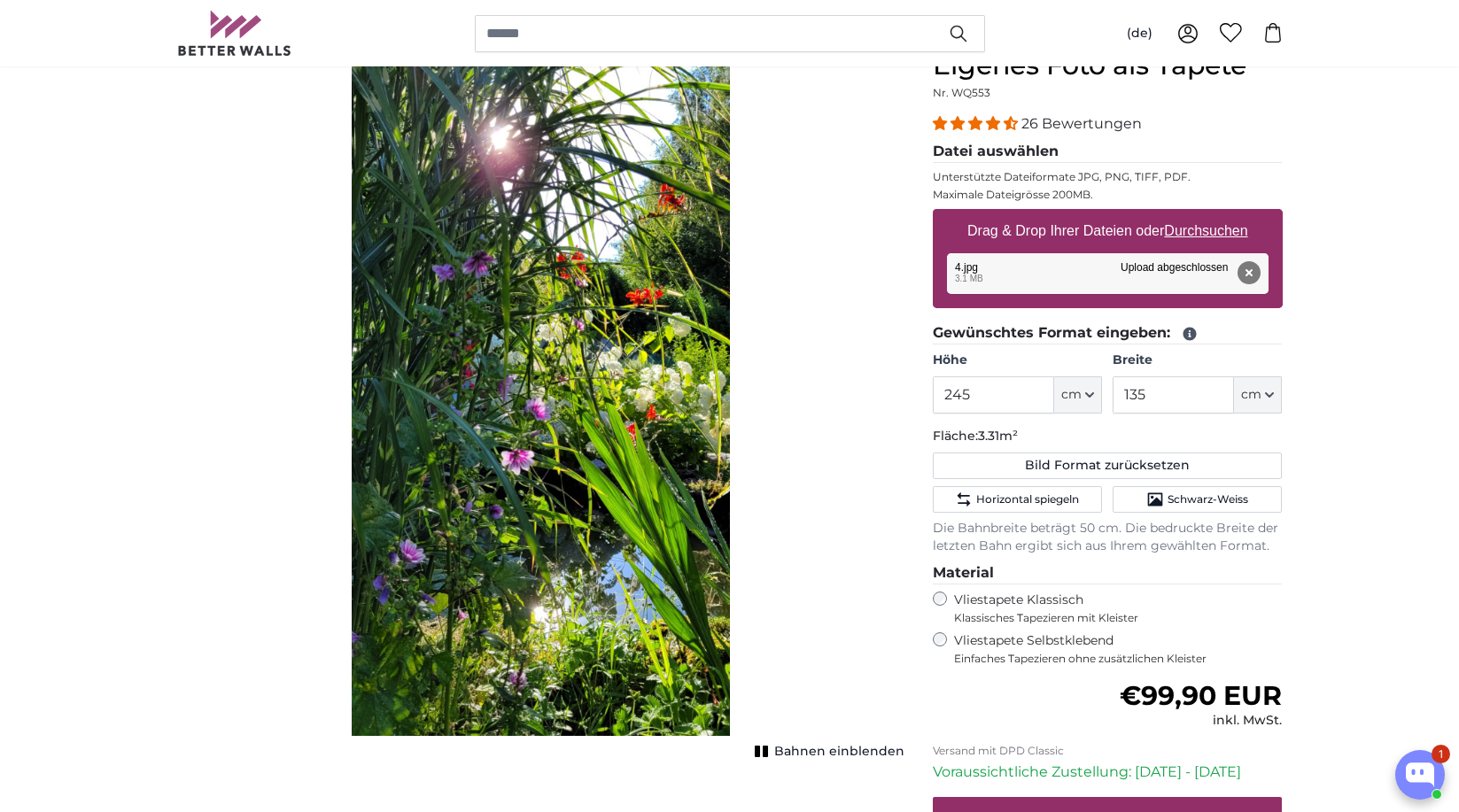
click at [807, 754] on span "Bahnen einblenden" at bounding box center [839, 752] width 130 height 18
click at [803, 756] on span "Bahnen ausblenden" at bounding box center [839, 752] width 131 height 18
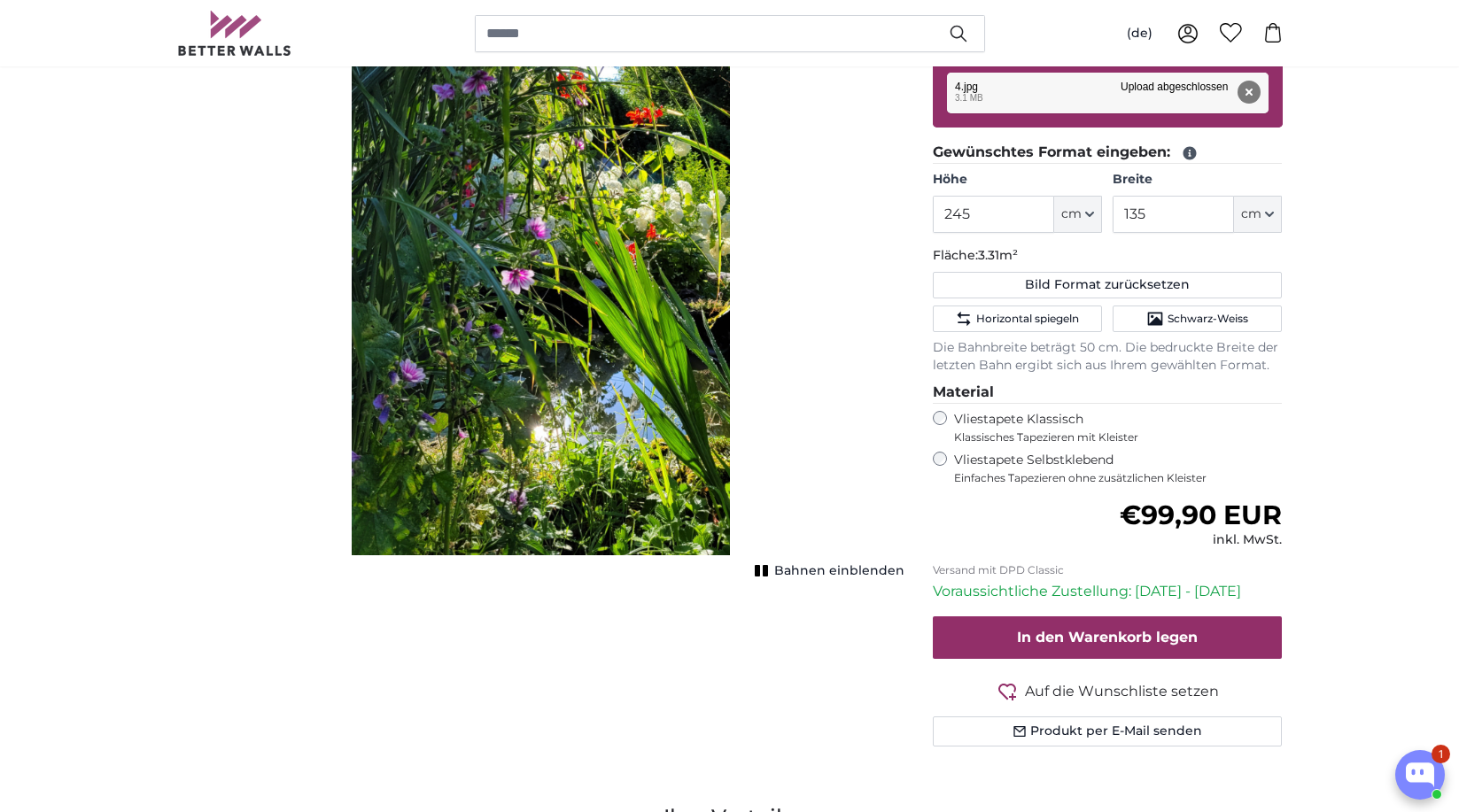
scroll to position [0, 0]
